Goal: Find specific page/section: Find specific page/section

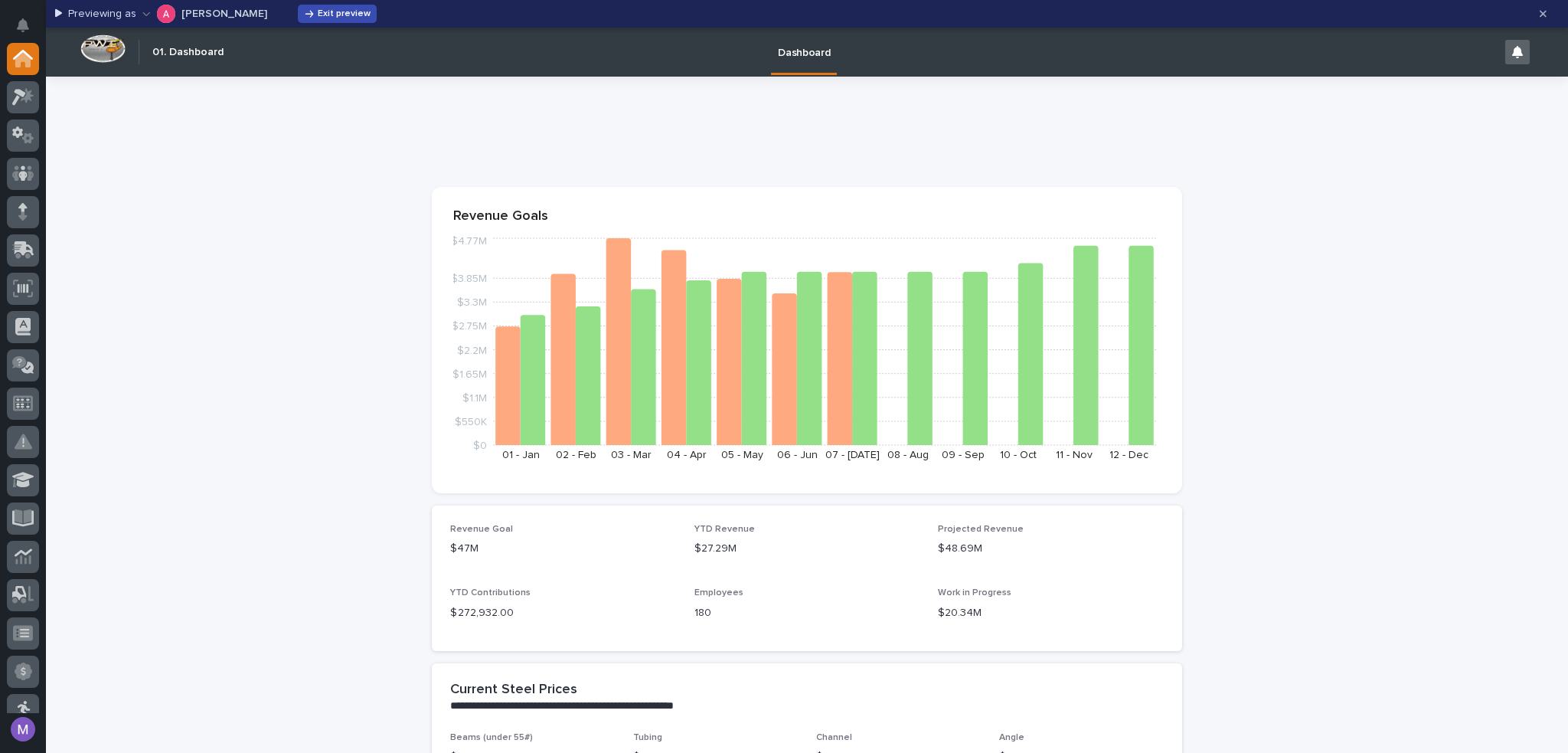
click at [348, 11] on span "Exit preview" at bounding box center [344, 14] width 53 height 9
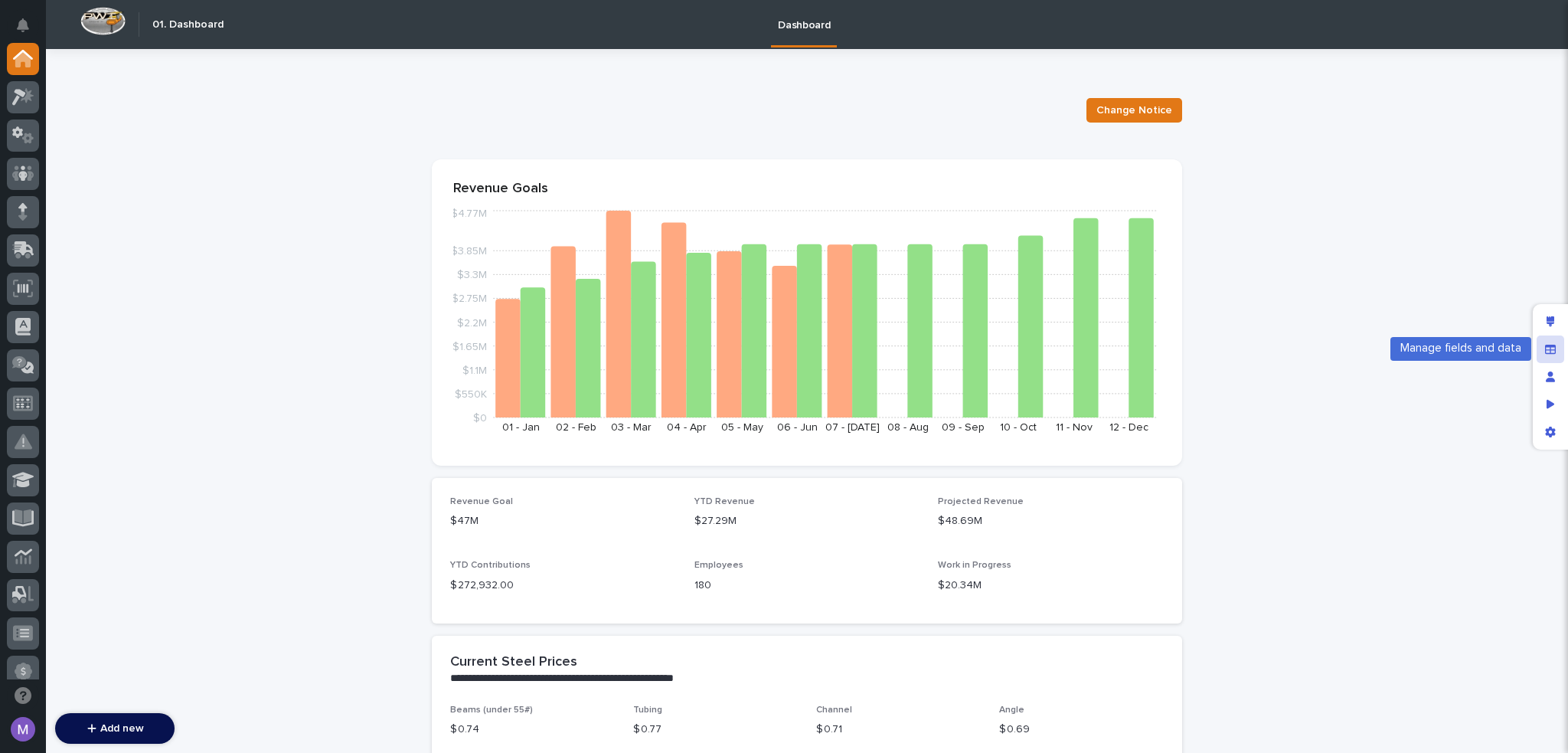
click at [1539, 348] on div "Manage fields and data" at bounding box center [1550, 349] width 28 height 28
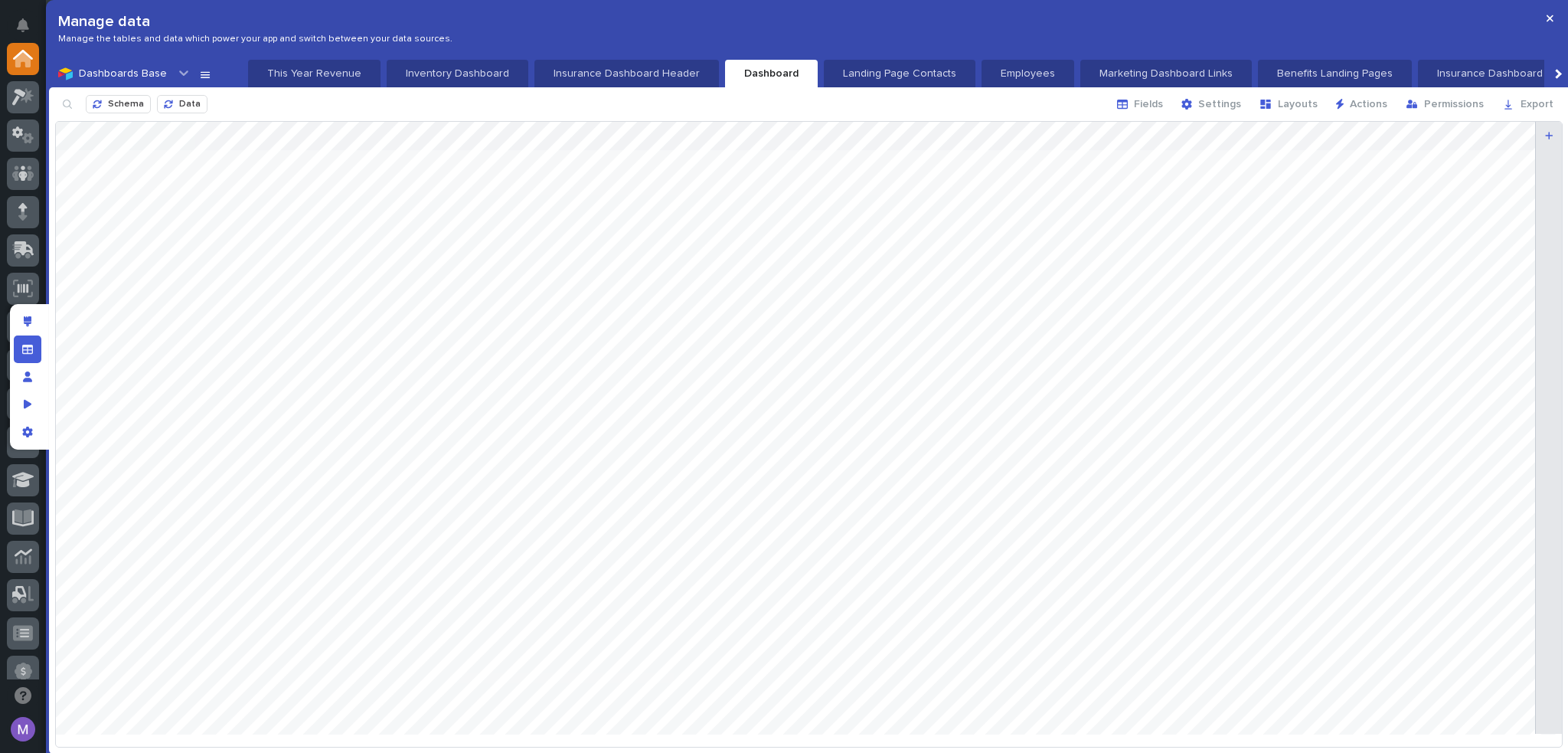
click at [174, 76] on div at bounding box center [184, 73] width 19 height 22
click at [36, 98] on div at bounding box center [44, 376] width 19 height 753
click at [24, 101] on icon at bounding box center [23, 97] width 22 height 18
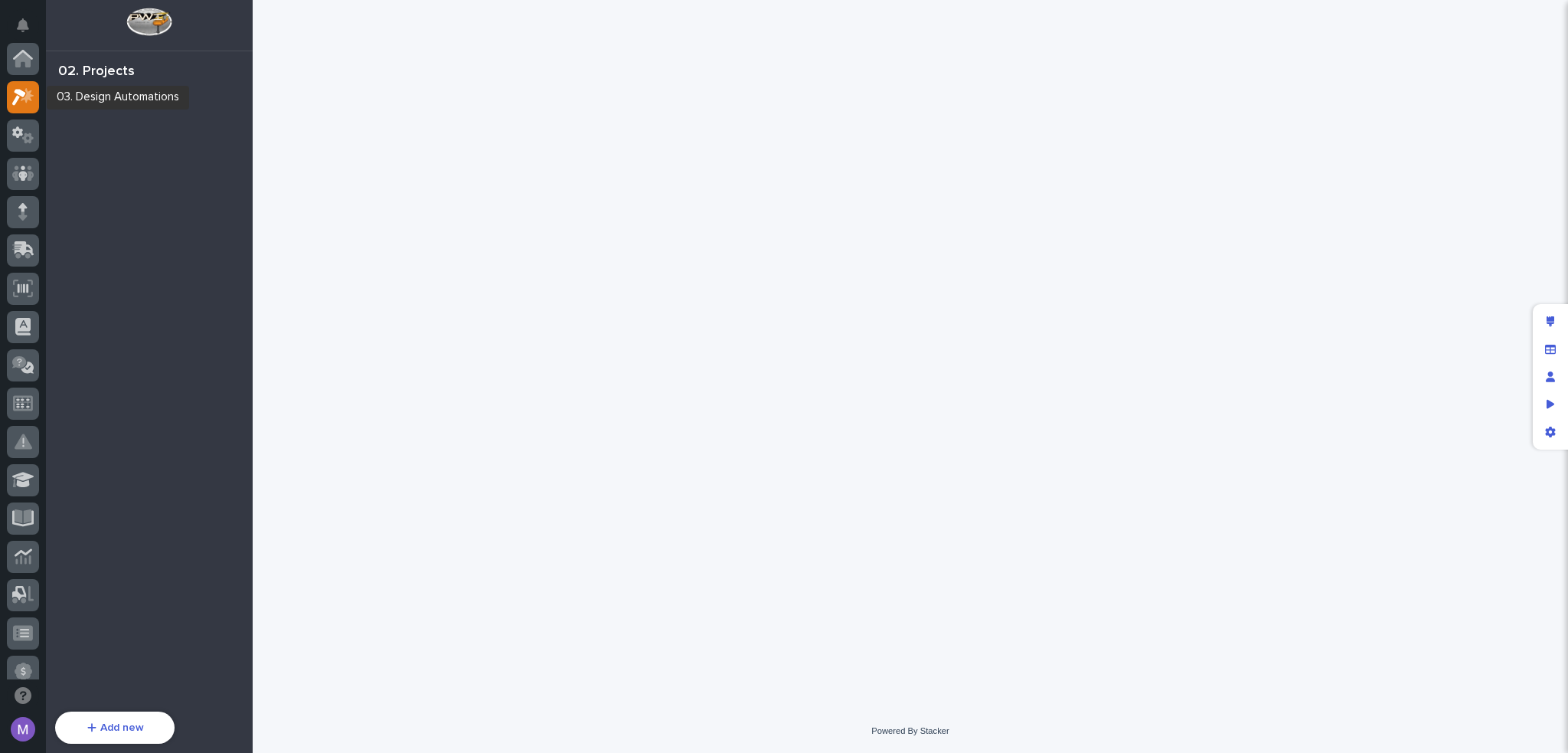
scroll to position [38, 0]
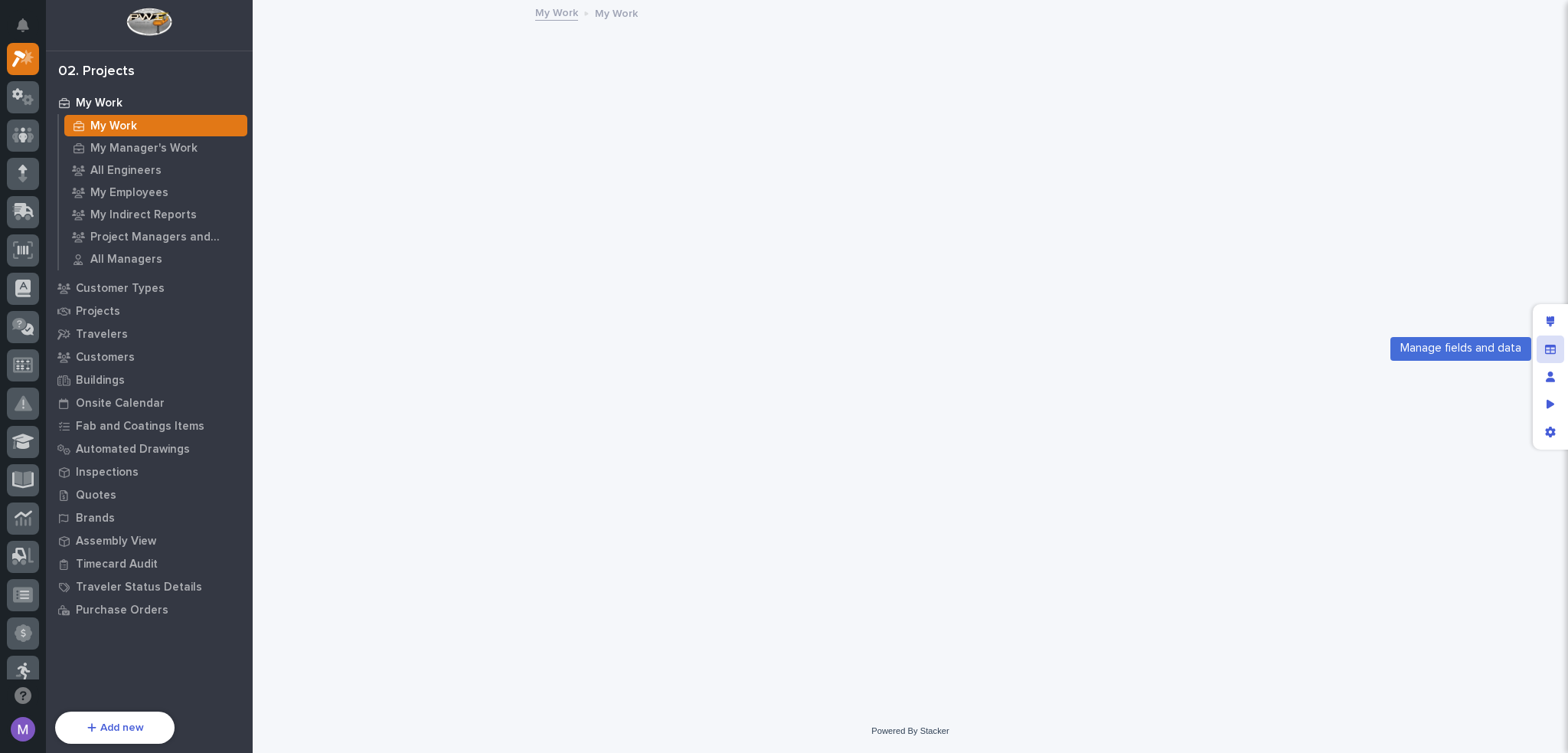
click at [1553, 345] on icon "Manage fields and data" at bounding box center [1550, 349] width 11 height 9
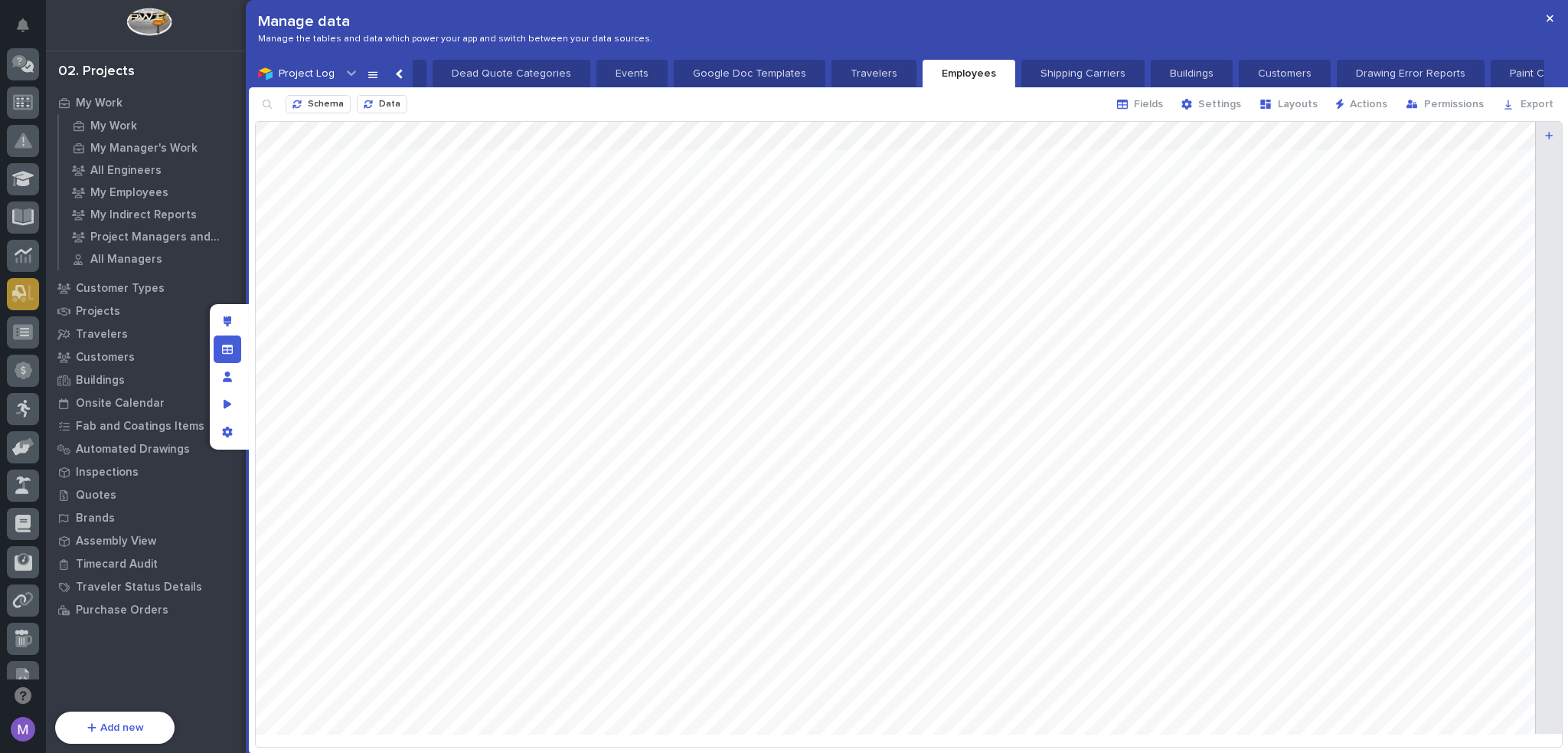
scroll to position [421, 0]
click at [27, 311] on div at bounding box center [23, 327] width 33 height 33
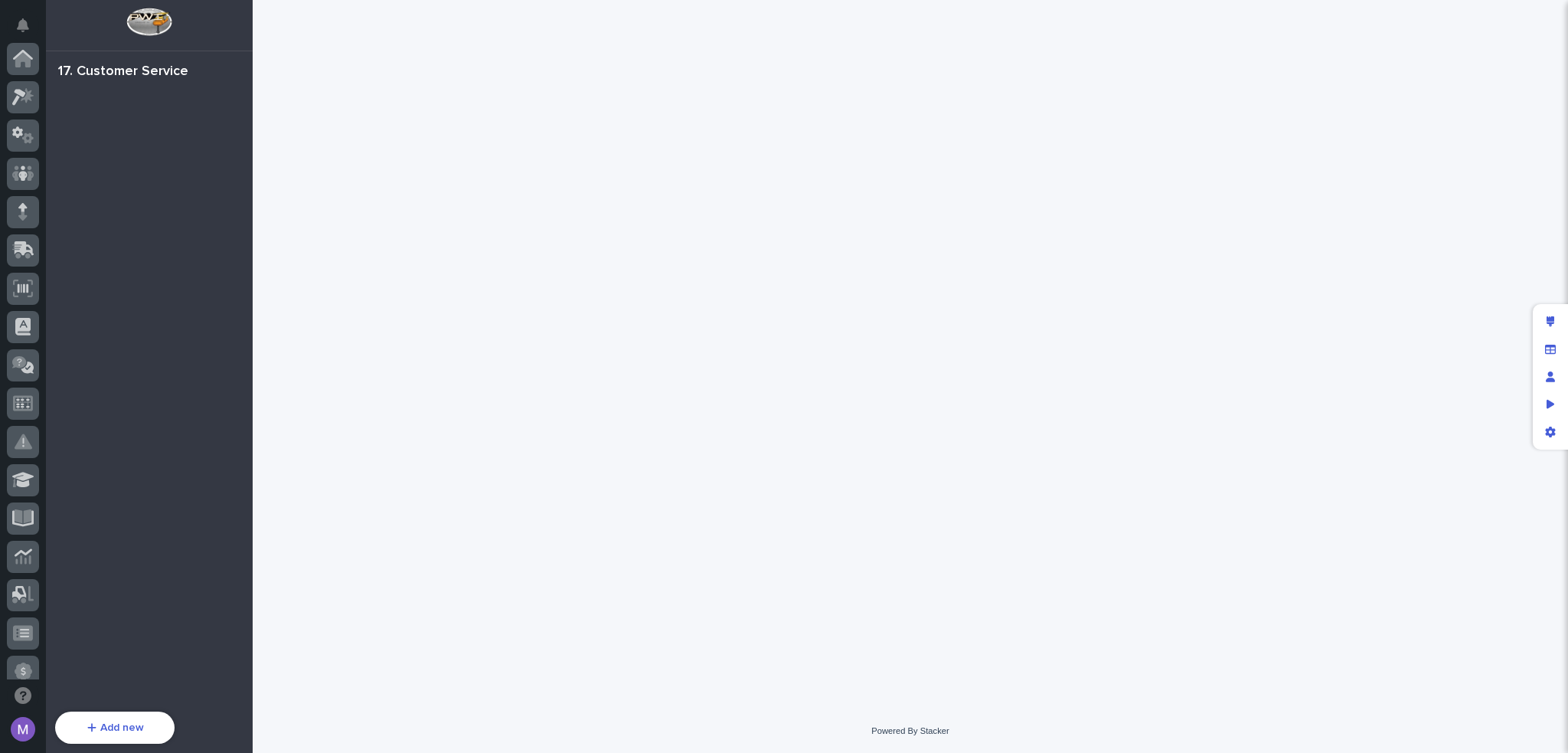
scroll to position [511, 0]
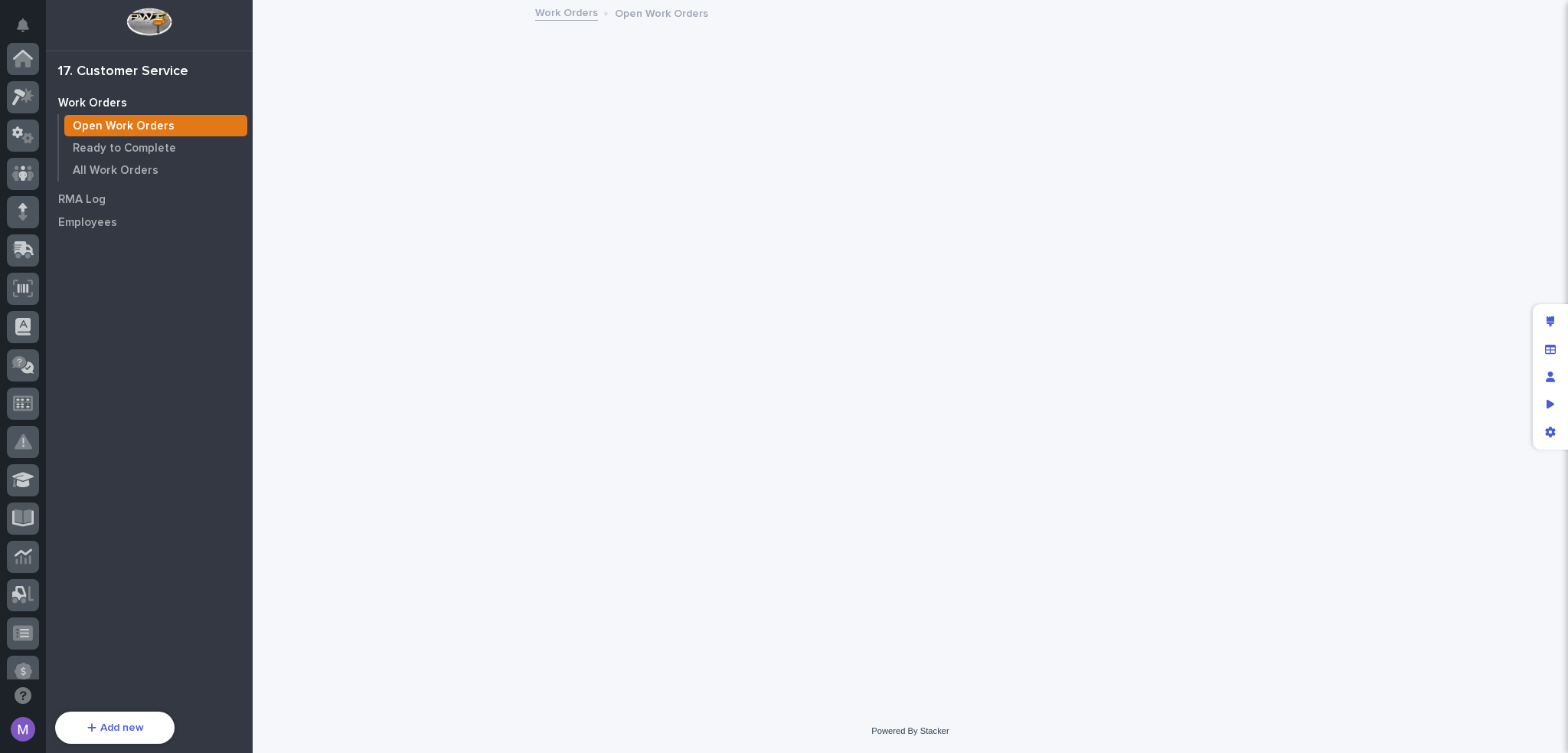
scroll to position [511, 0]
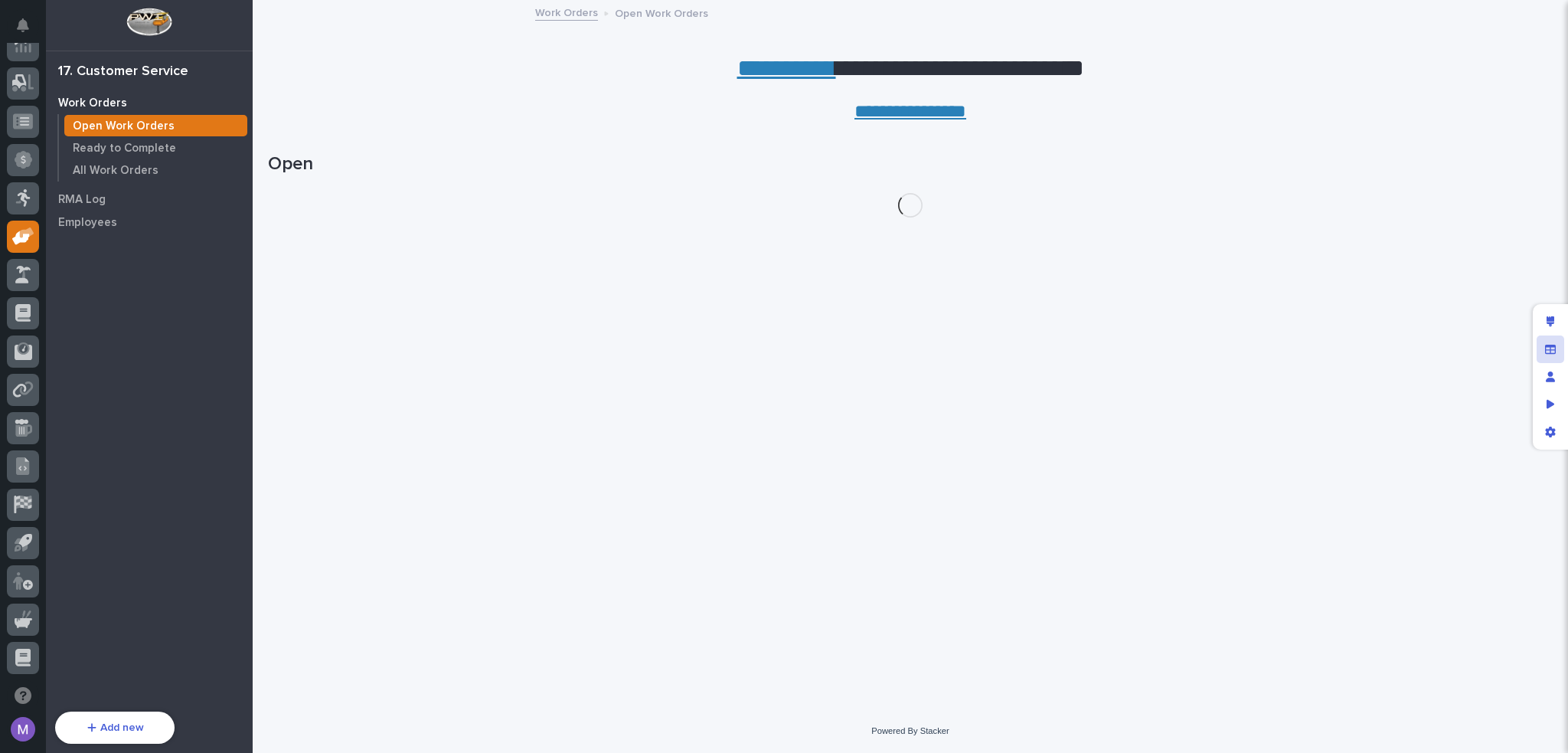
click at [1540, 345] on div "Manage fields and data" at bounding box center [1550, 349] width 28 height 28
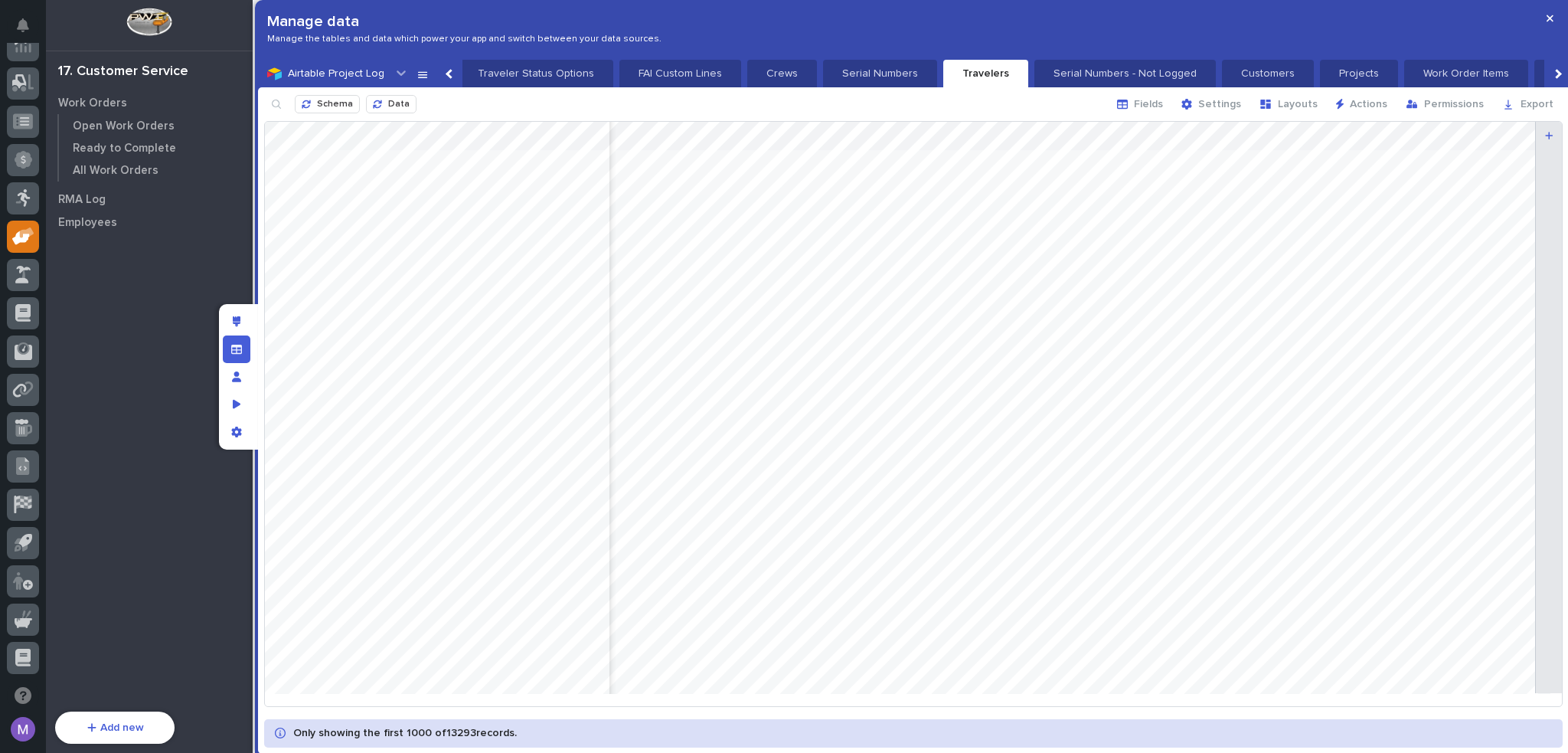
scroll to position [0, 1378]
click at [1088, 137] on div at bounding box center [913, 413] width 1297 height 583
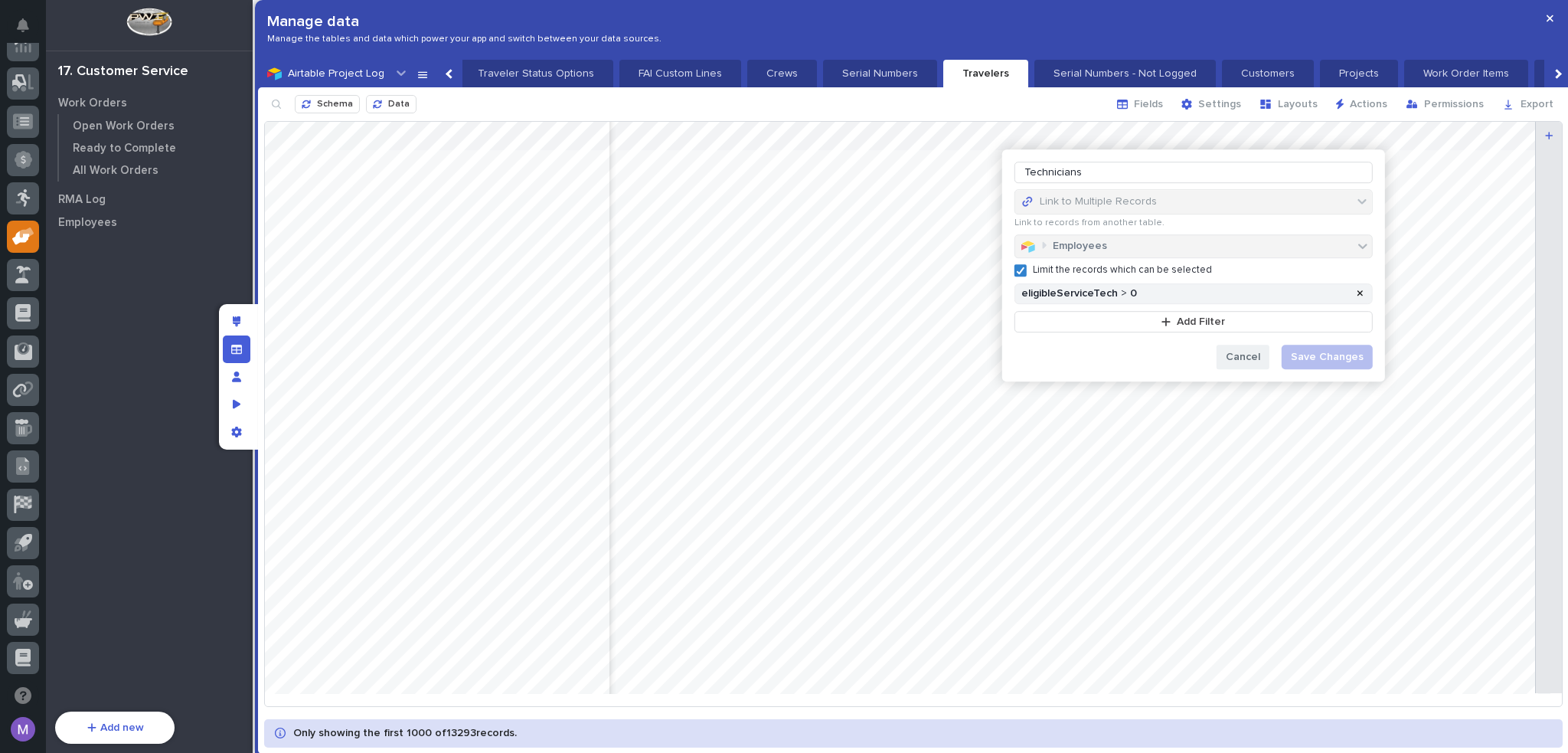
click at [1238, 355] on span "Cancel" at bounding box center [1243, 357] width 34 height 14
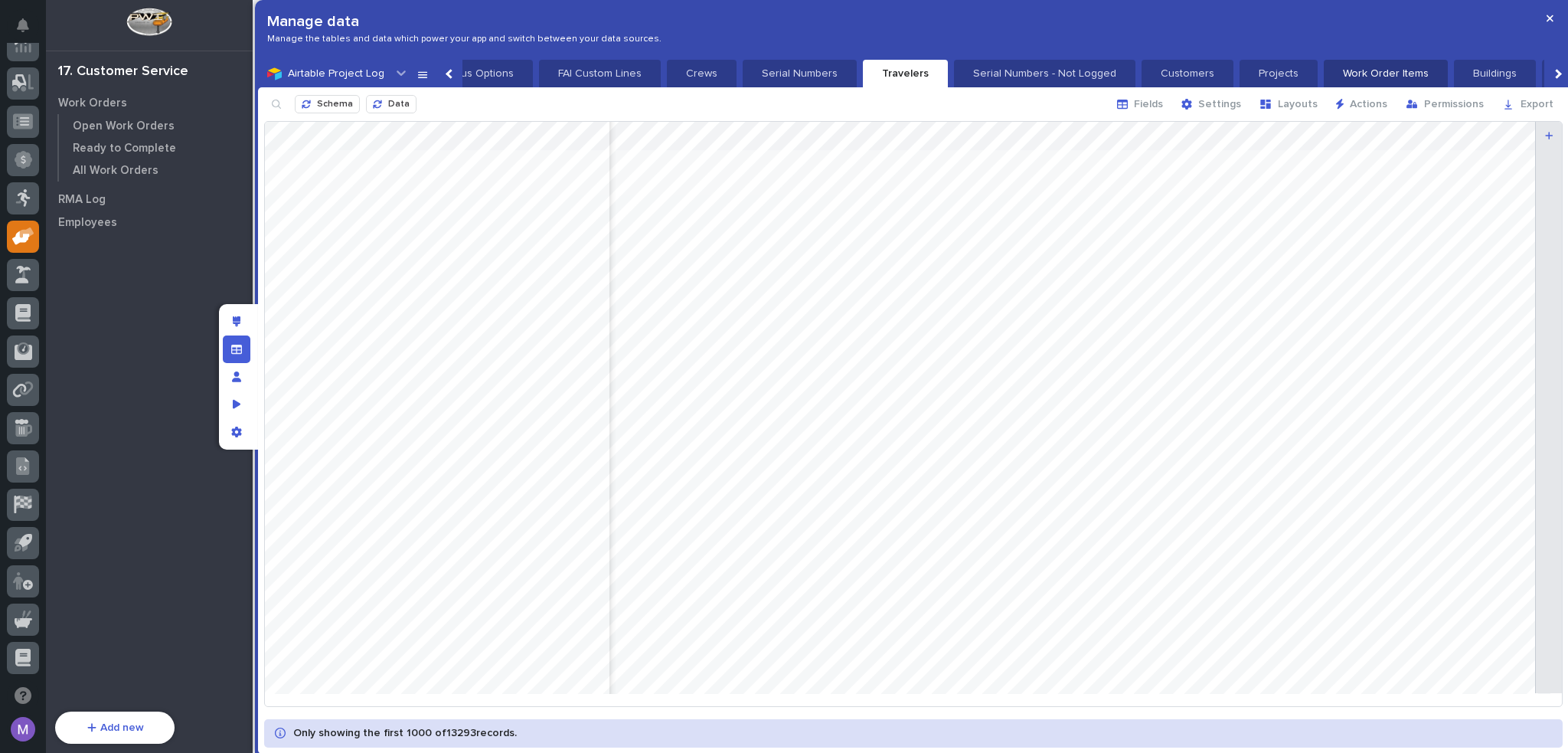
scroll to position [0, 906]
click at [1515, 67] on button "Employees" at bounding box center [1562, 74] width 93 height 28
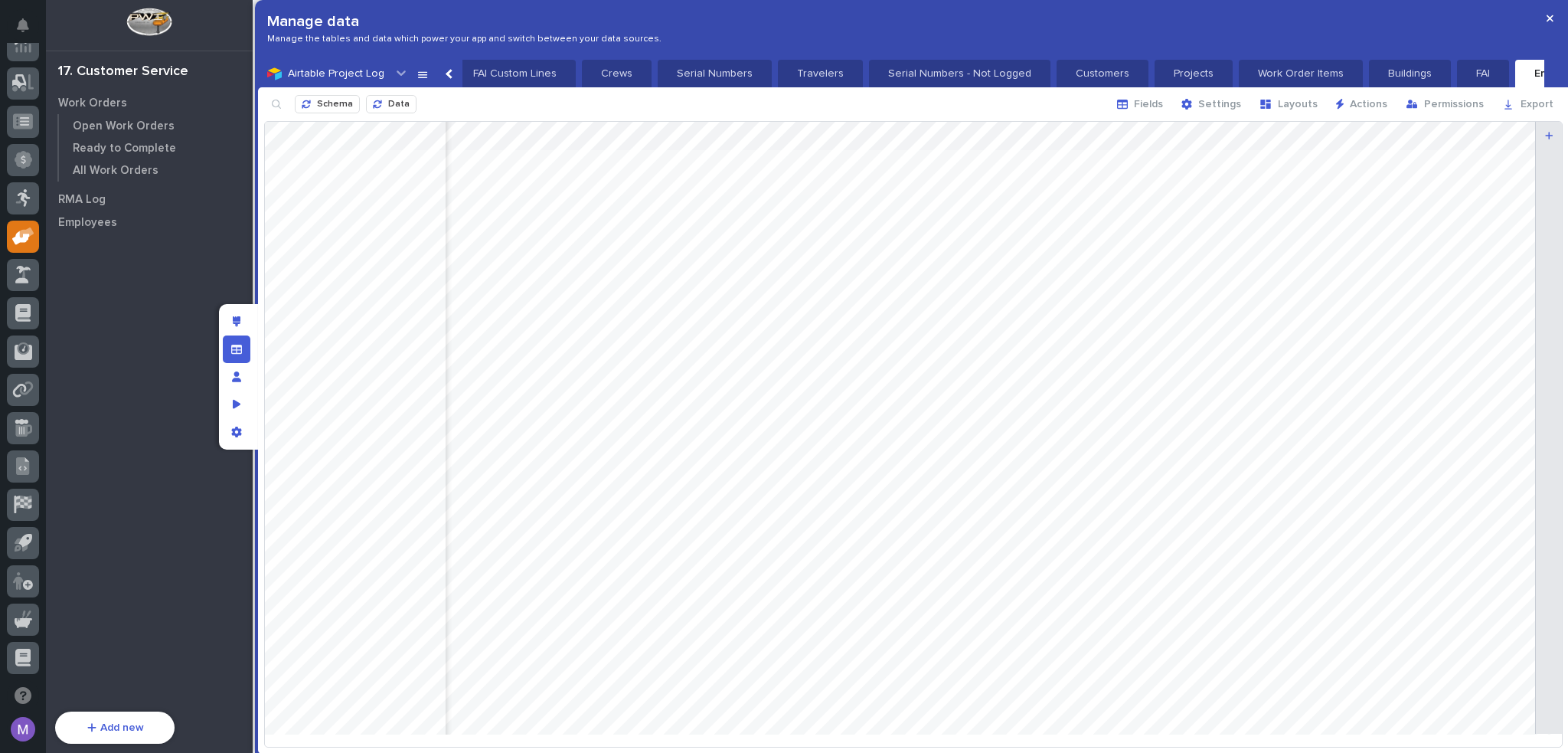
scroll to position [0, 900]
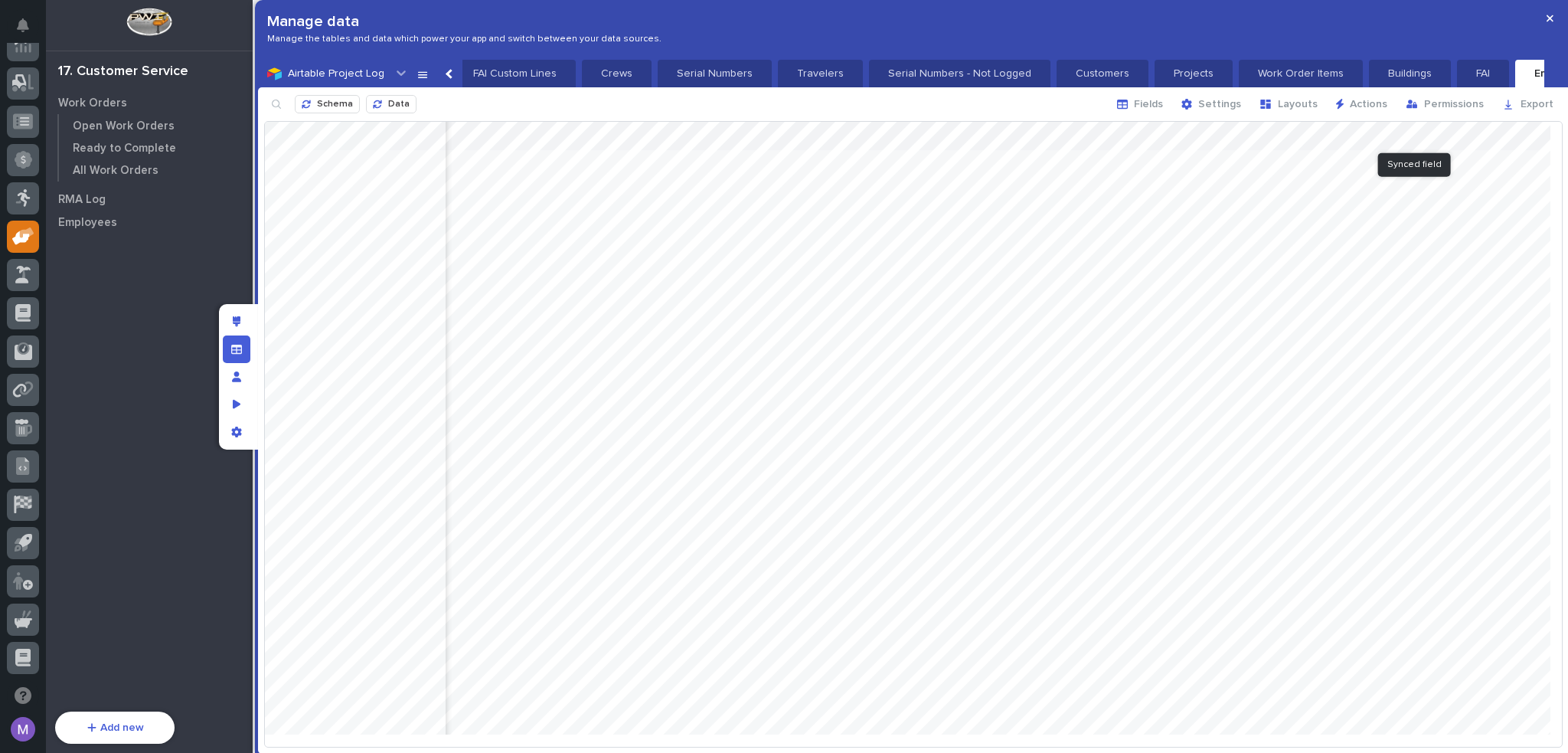
drag, startPoint x: 1445, startPoint y: 140, endPoint x: 1473, endPoint y: 139, distance: 28.0
click at [1473, 139] on div at bounding box center [913, 434] width 1297 height 624
click at [107, 224] on p "Employees" at bounding box center [87, 223] width 59 height 14
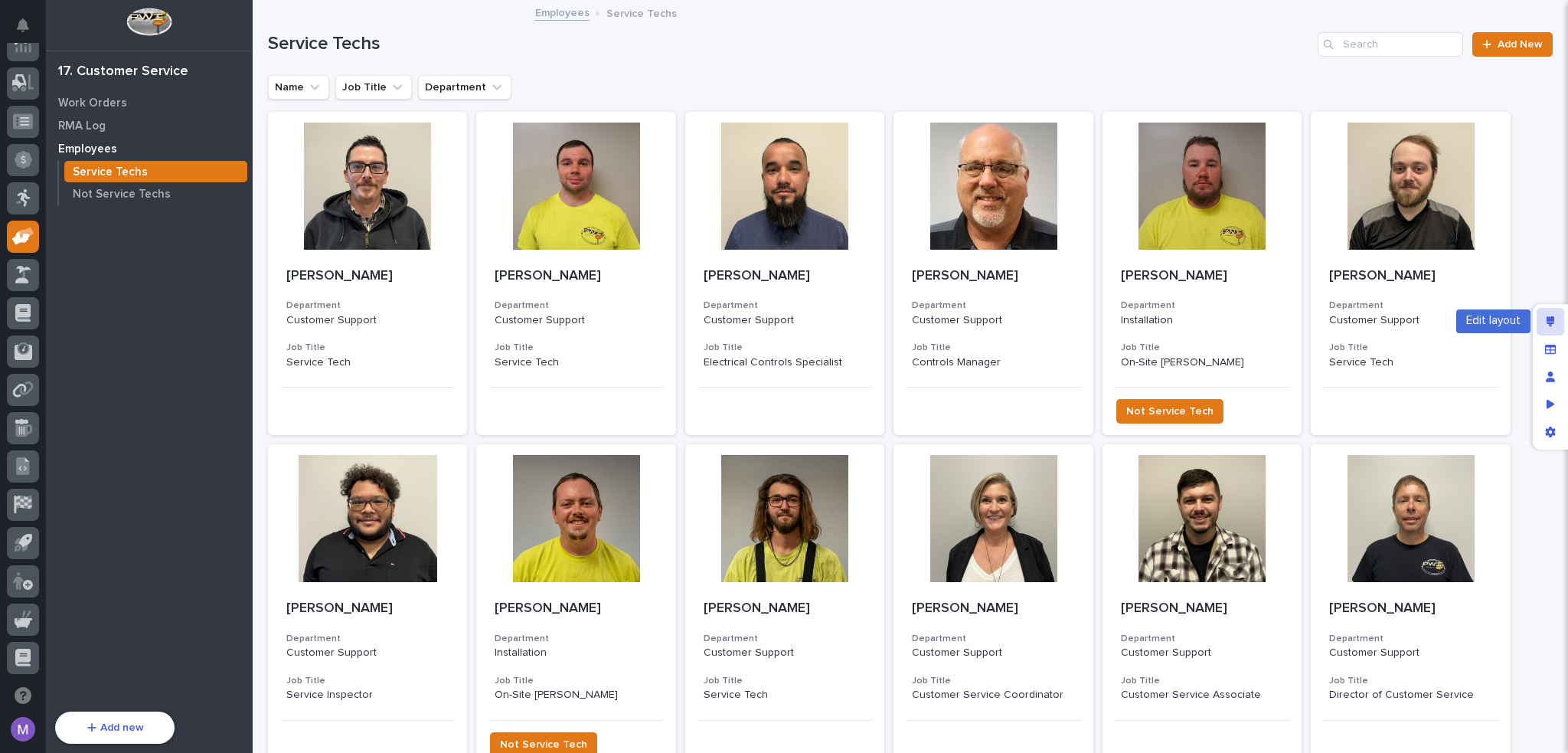
click at [1553, 323] on icon "Edit layout" at bounding box center [1550, 321] width 9 height 11
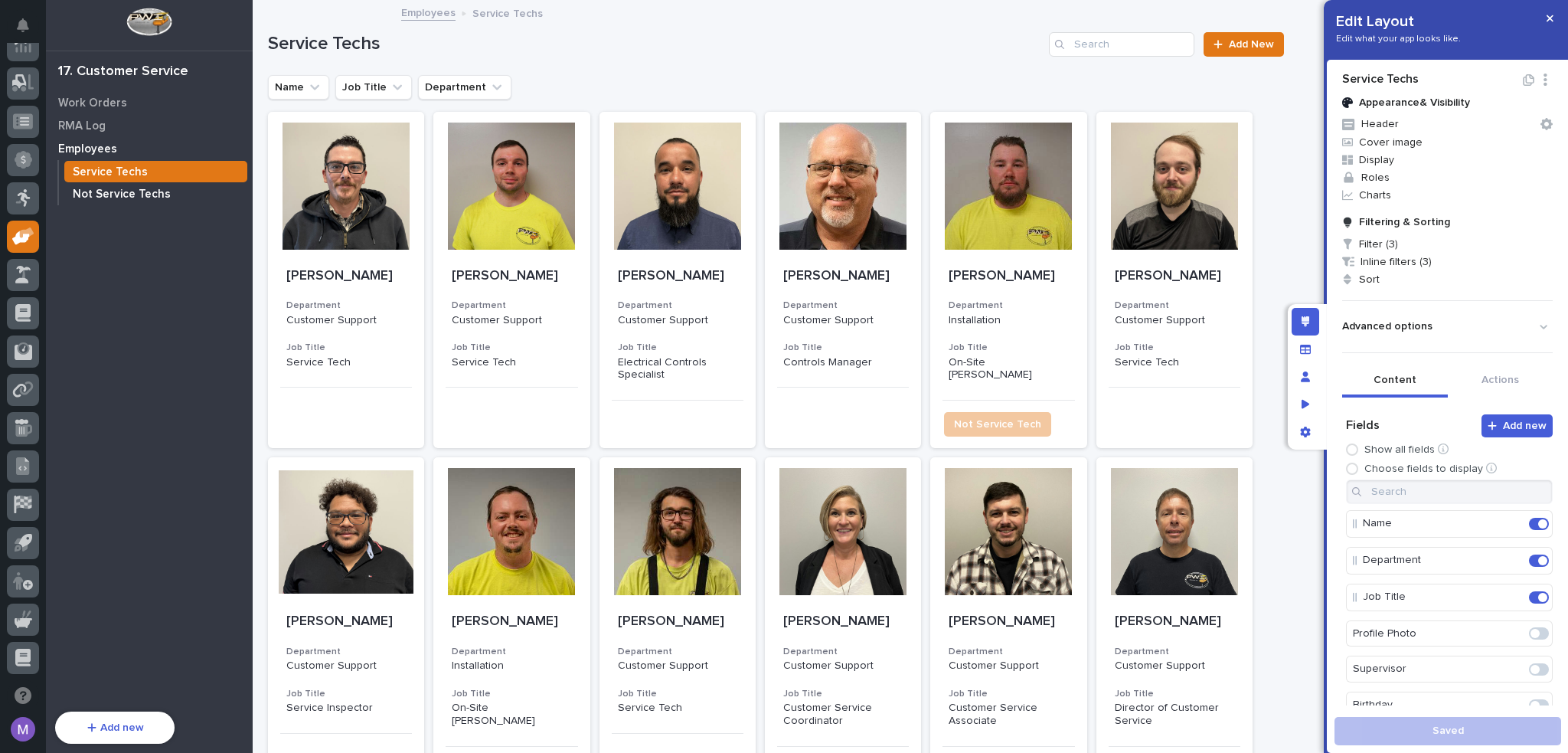
click at [120, 190] on p "Not Service Techs" at bounding box center [122, 194] width 98 height 14
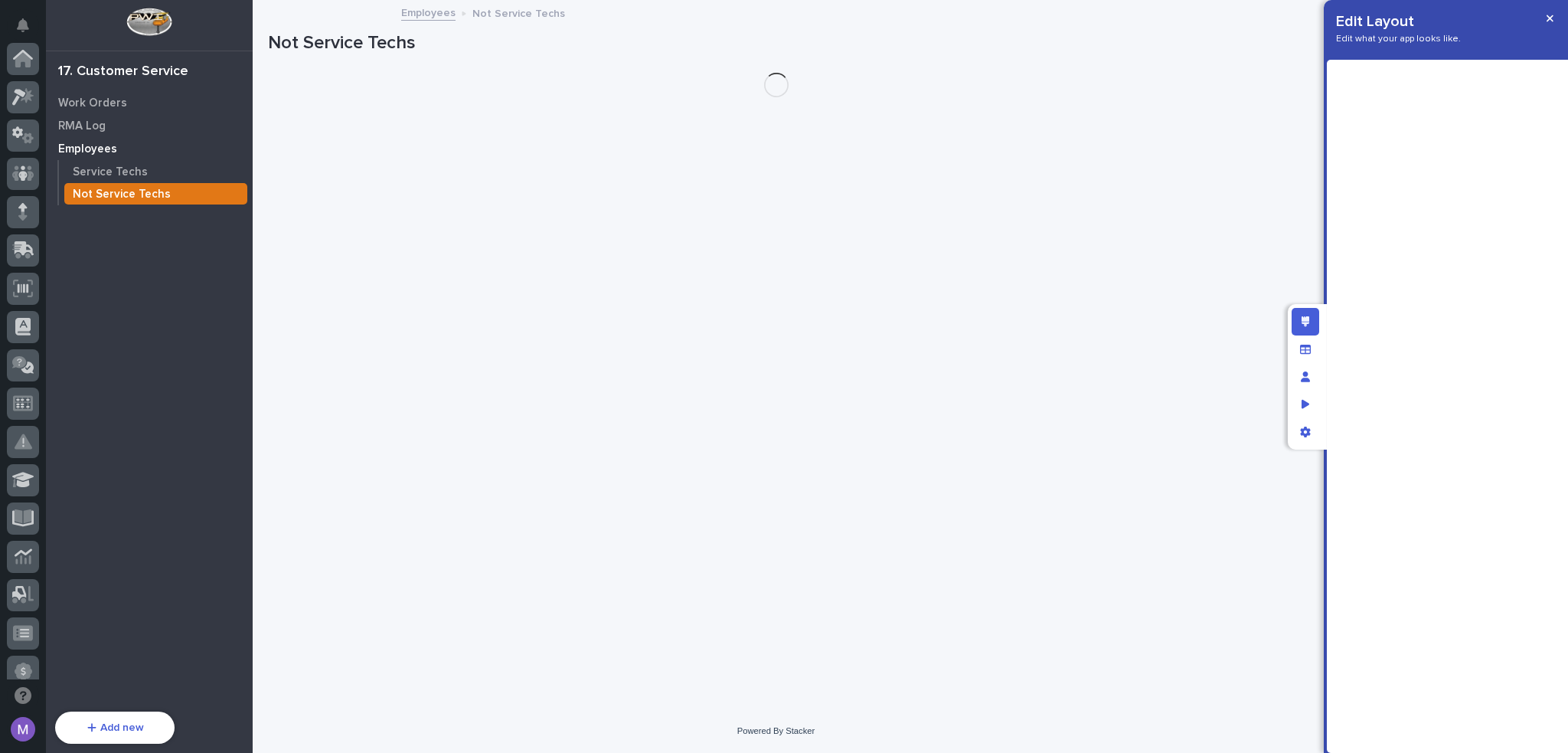
scroll to position [511, 0]
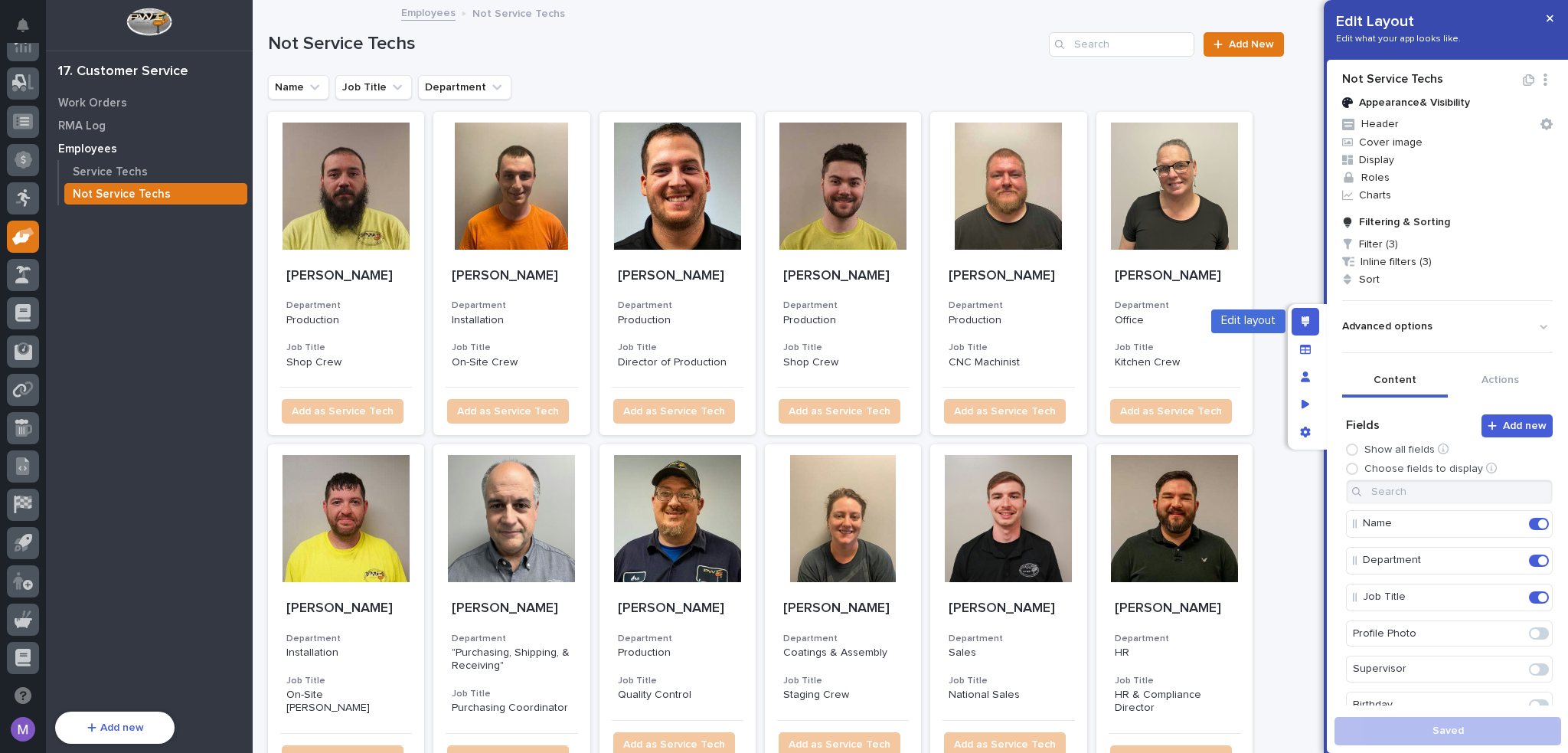
click at [1308, 318] on icon "Edit layout" at bounding box center [1306, 321] width 9 height 11
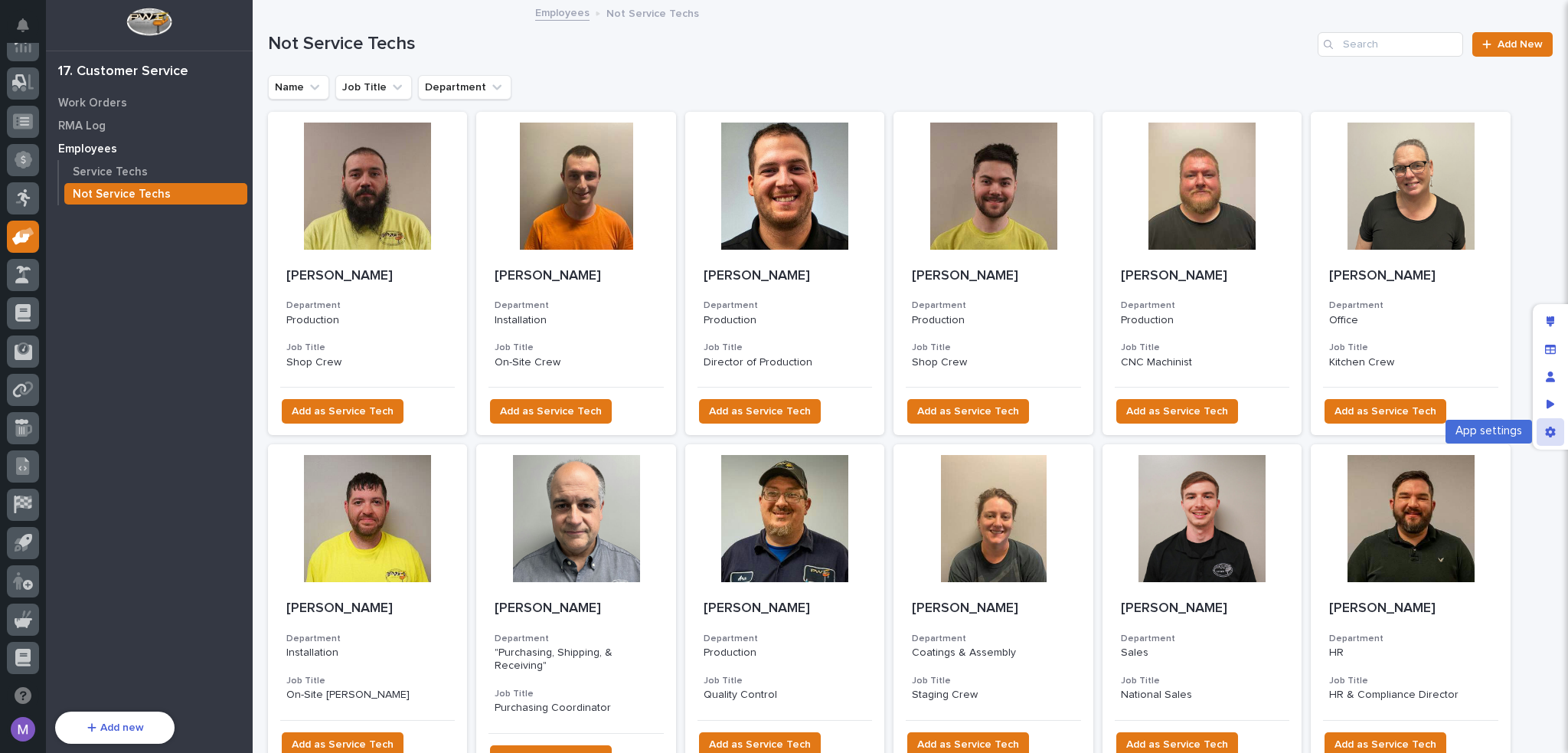
click at [1543, 432] on div "App settings" at bounding box center [1550, 432] width 28 height 28
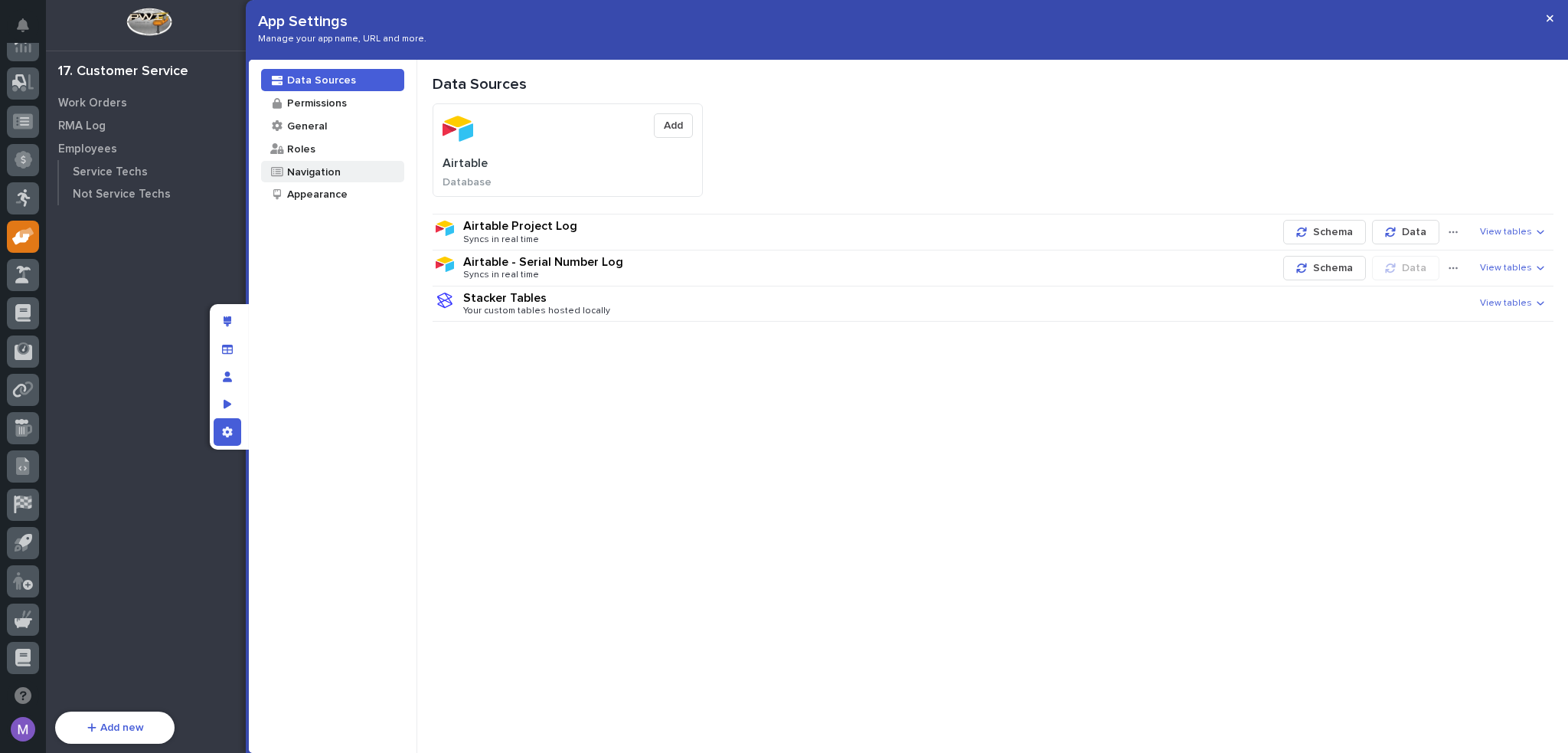
click at [294, 170] on div "Navigation" at bounding box center [313, 172] width 55 height 15
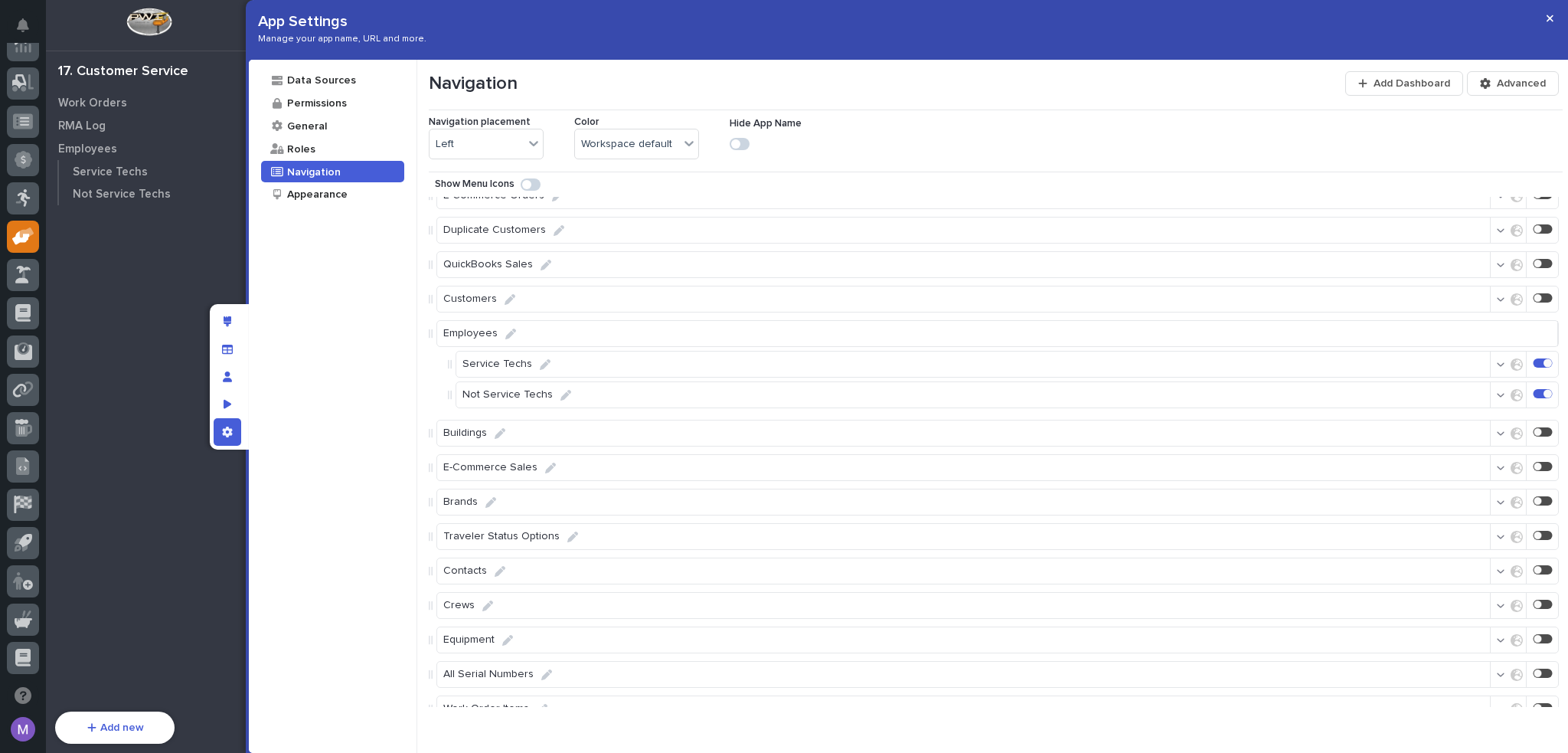
scroll to position [459, 0]
click at [236, 405] on div "Preview as" at bounding box center [228, 404] width 28 height 28
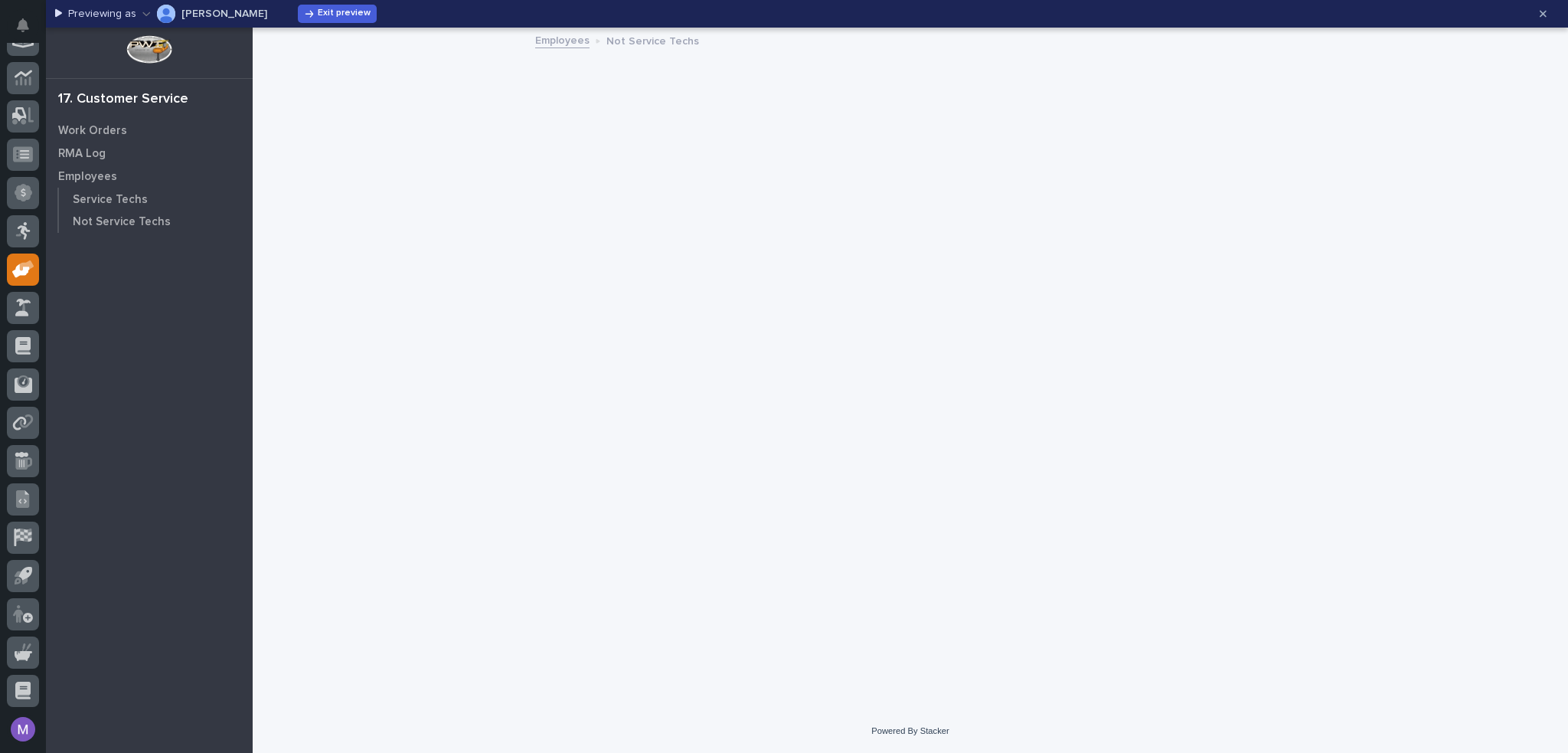
scroll to position [478, 0]
click at [208, 15] on p "Spenser Yoder" at bounding box center [224, 14] width 86 height 11
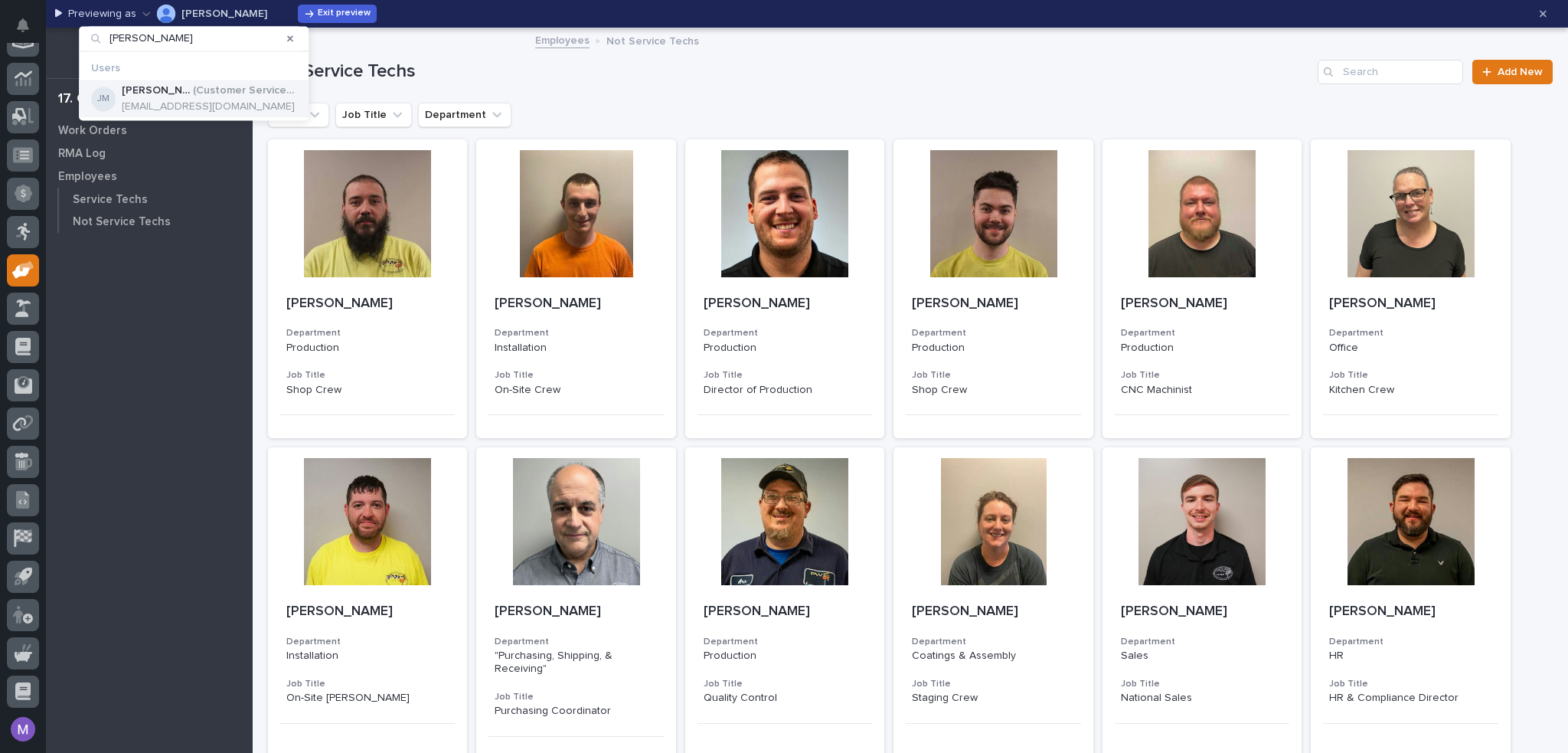
type input "jodie"
click at [211, 95] on p "( Customer Service Admin )" at bounding box center [244, 91] width 103 height 13
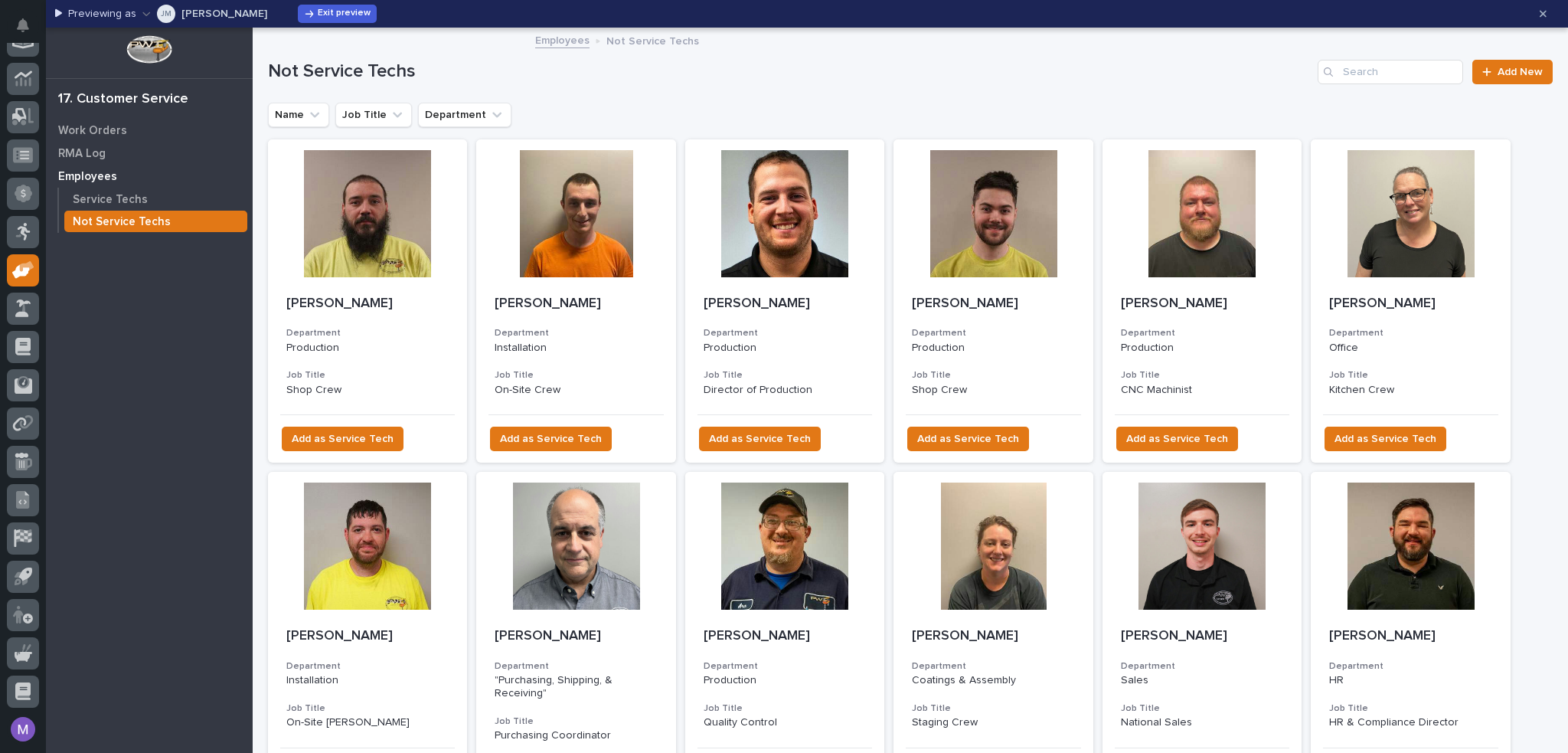
click at [1173, 110] on div "Name Job Title Department" at bounding box center [910, 115] width 1285 height 25
